Goal: Task Accomplishment & Management: Understand process/instructions

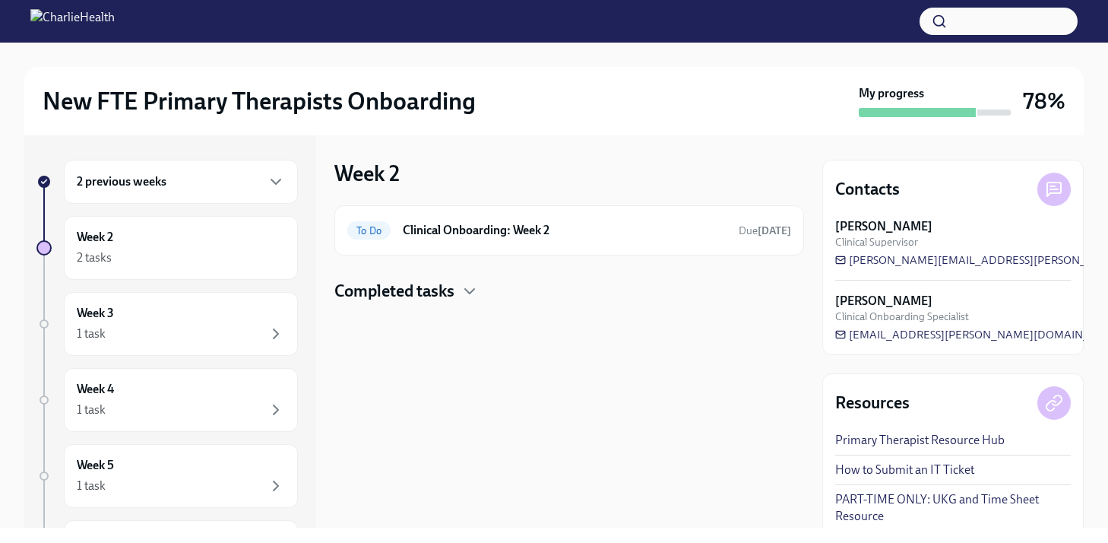
click at [432, 293] on h4 "Completed tasks" at bounding box center [394, 291] width 120 height 23
click at [428, 339] on h6 "Compliance Onboarding: Week 2" at bounding box center [542, 339] width 283 height 17
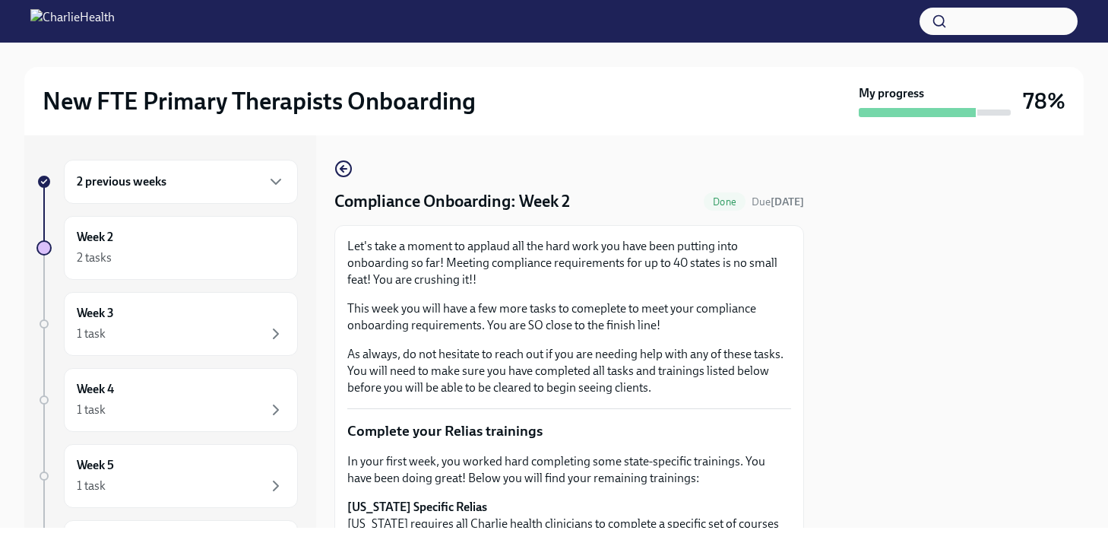
click at [344, 172] on icon "button" at bounding box center [343, 169] width 18 height 18
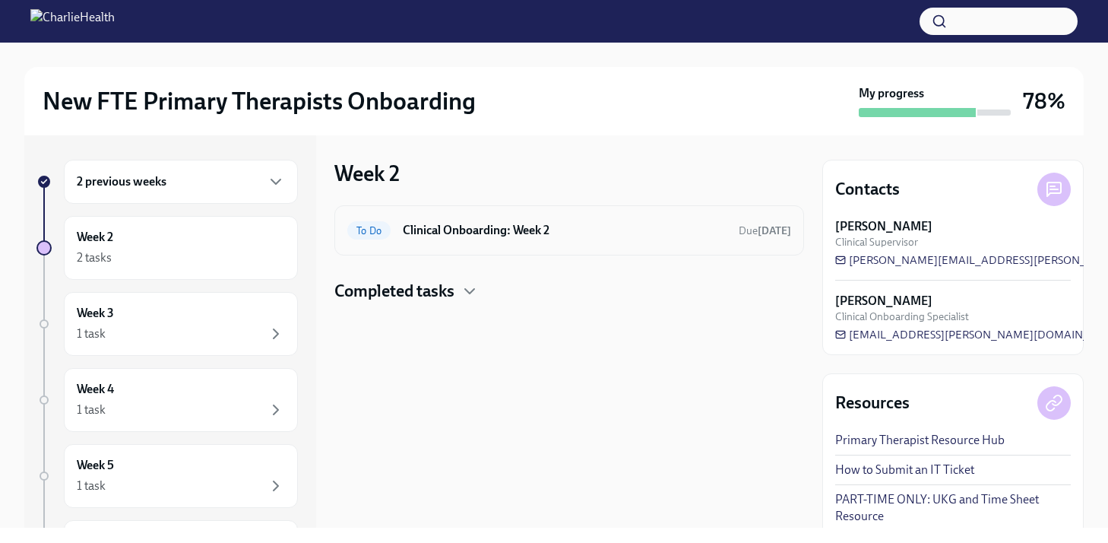
click at [402, 230] on div "To Do Clinical Onboarding: Week 2 Due [DATE]" at bounding box center [569, 230] width 444 height 24
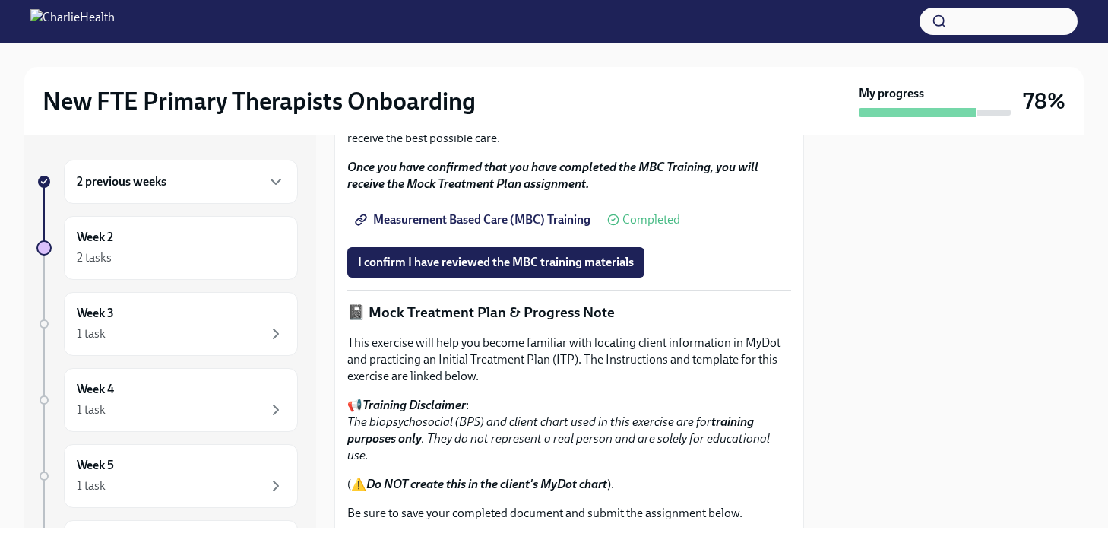
scroll to position [926, 0]
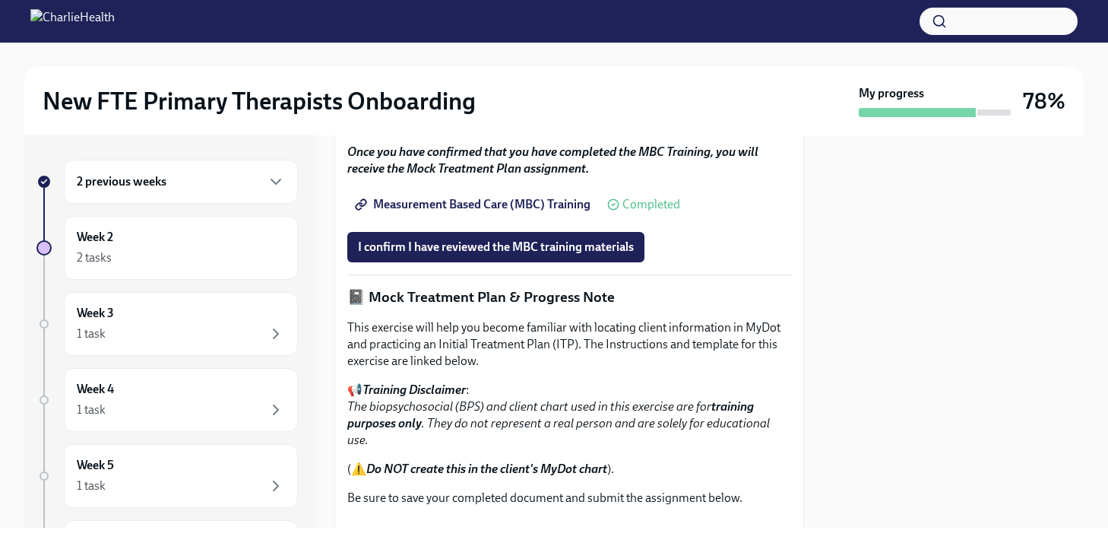
click at [510, 212] on span "Measurement Based Care (MBC) Training" at bounding box center [474, 204] width 233 height 15
